Goal: Task Accomplishment & Management: Use online tool/utility

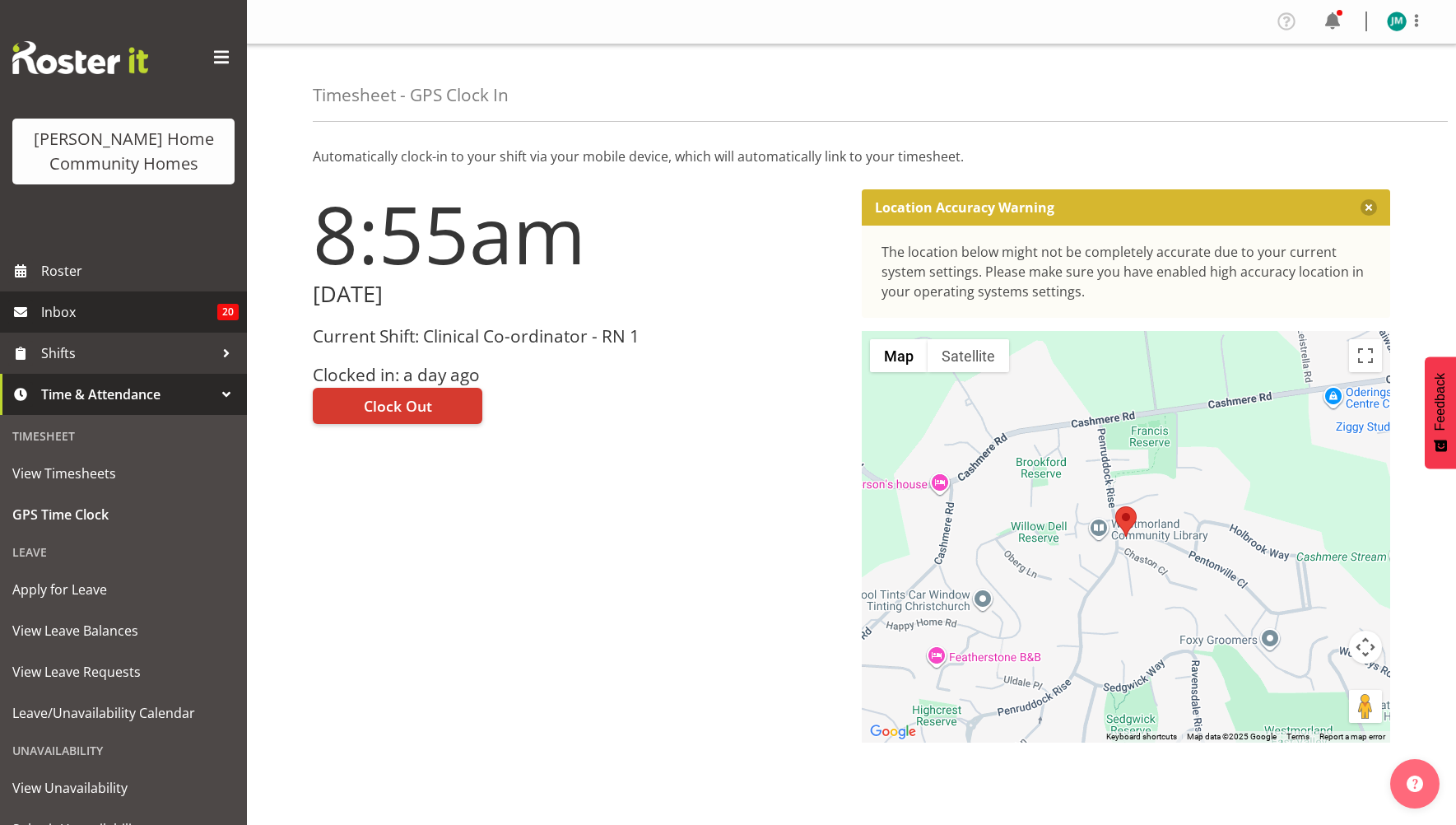
click at [59, 317] on span "Inbox" at bounding box center [129, 312] width 176 height 25
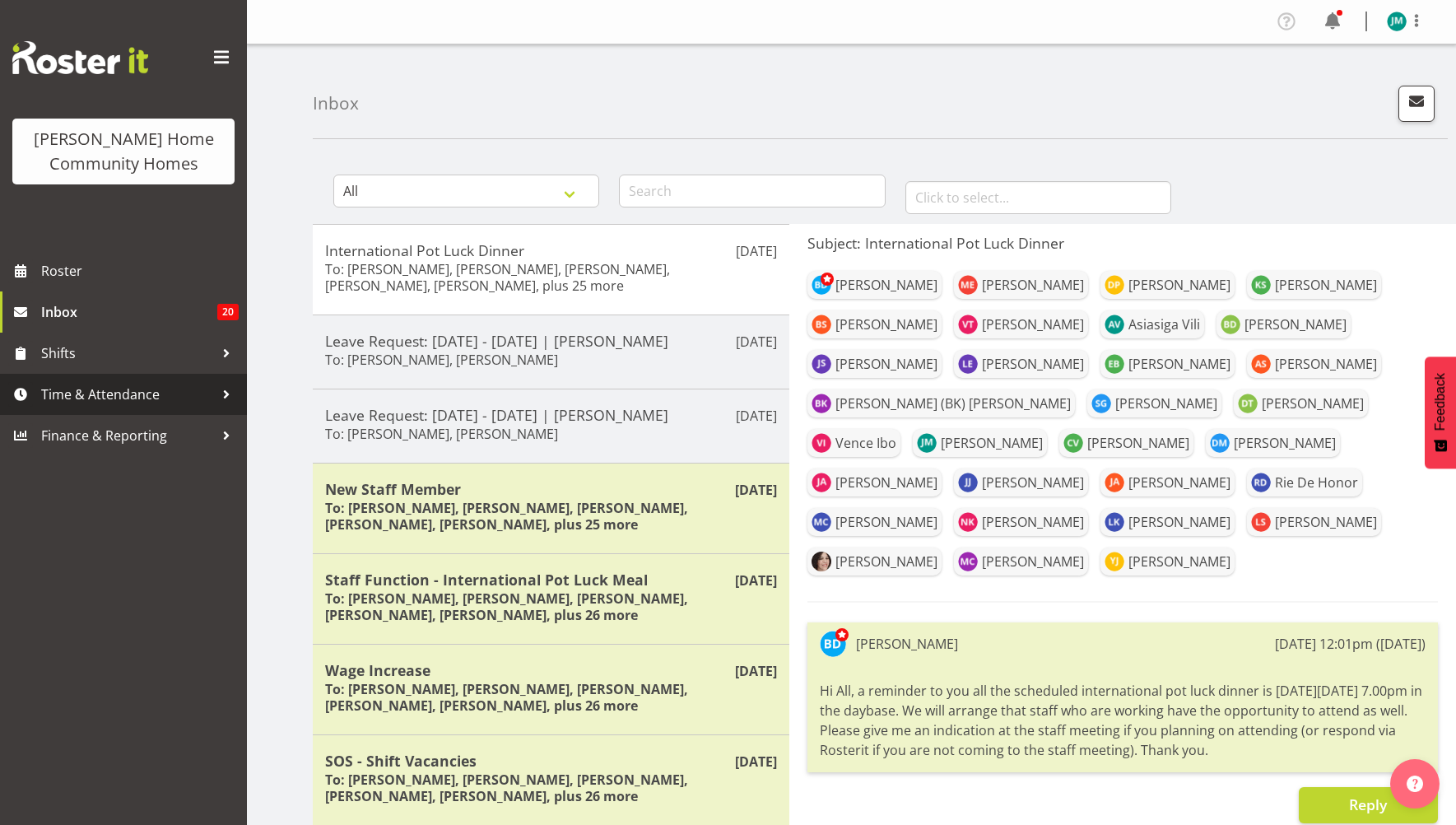
click at [126, 389] on span "Time & Attendance" at bounding box center [127, 393] width 173 height 25
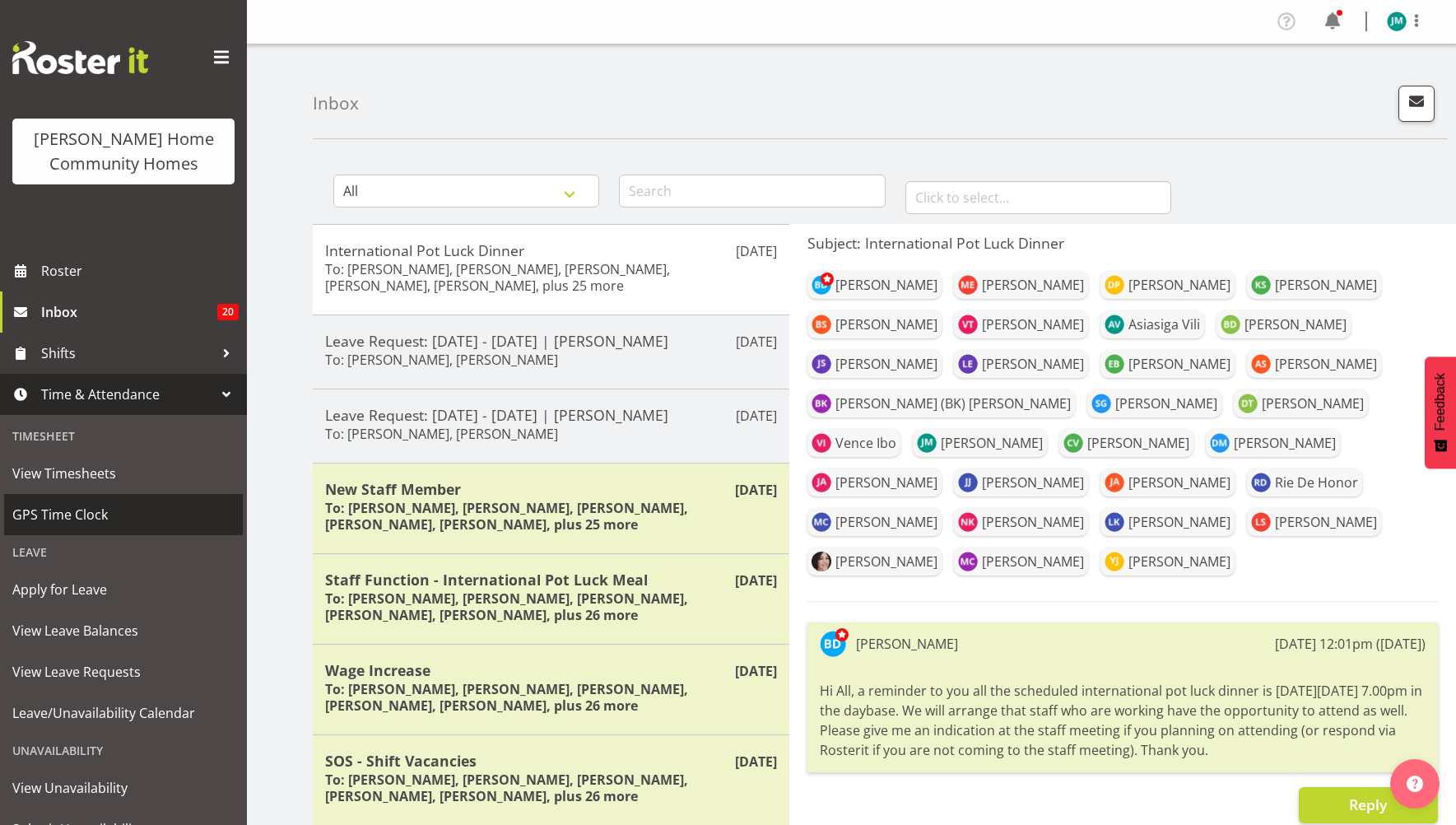
click at [83, 520] on span "GPS Time Clock" at bounding box center [122, 514] width 222 height 25
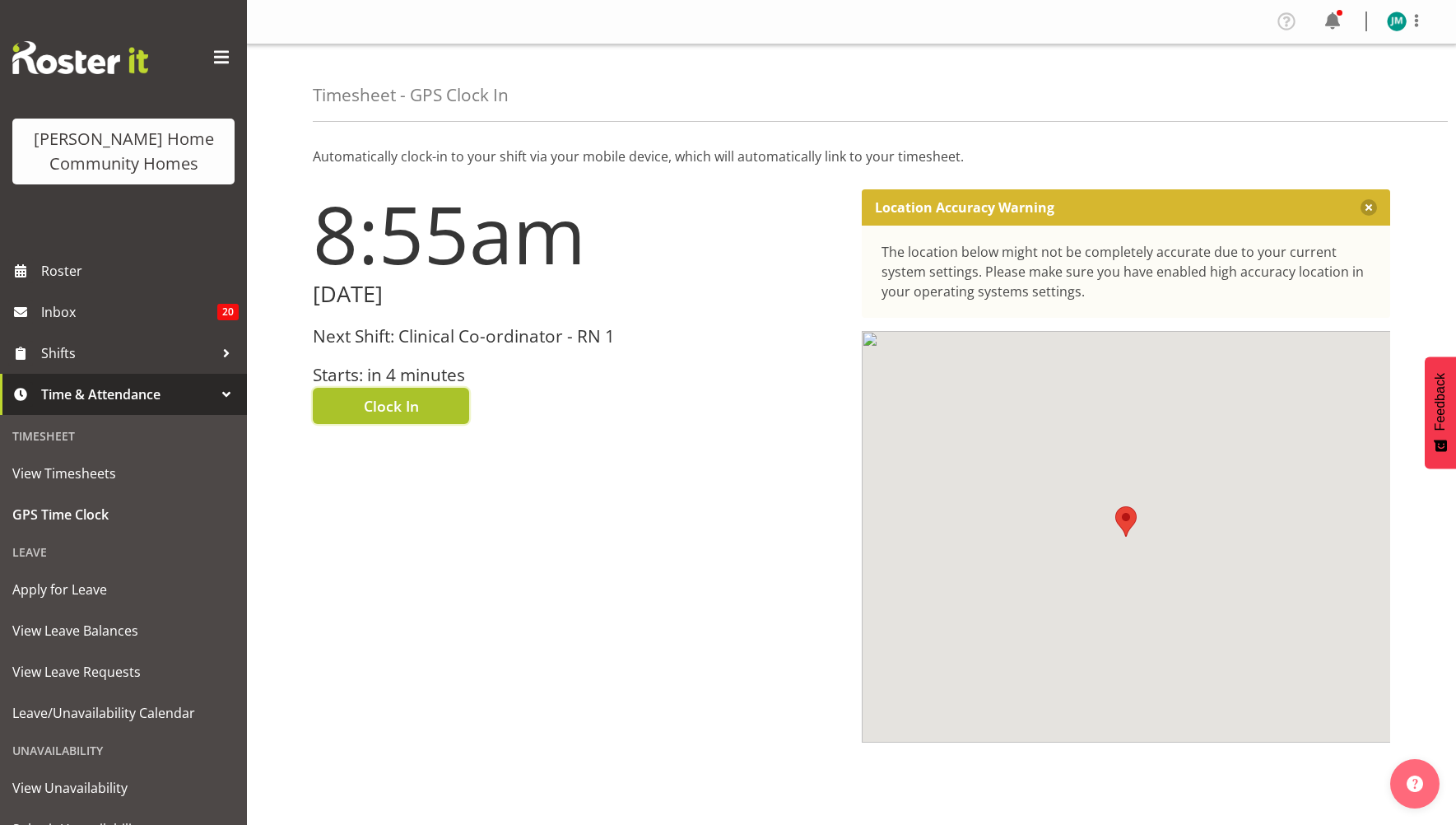
click at [401, 411] on span "Clock In" at bounding box center [391, 406] width 55 height 21
